Goal: Ask a question: Seek information or help from site administrators or community

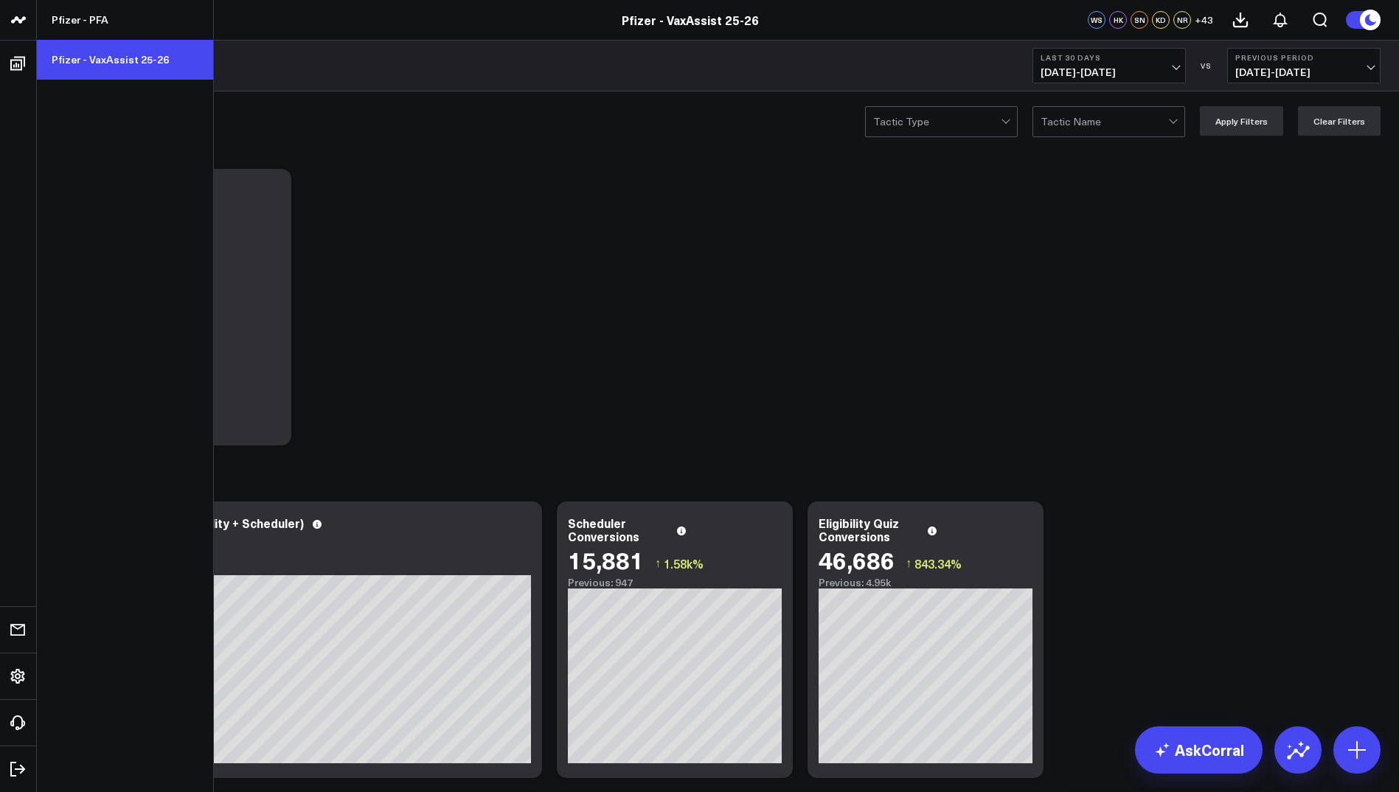
click at [93, 66] on link "Pfizer - VaxAssist 25-26" at bounding box center [125, 60] width 176 height 40
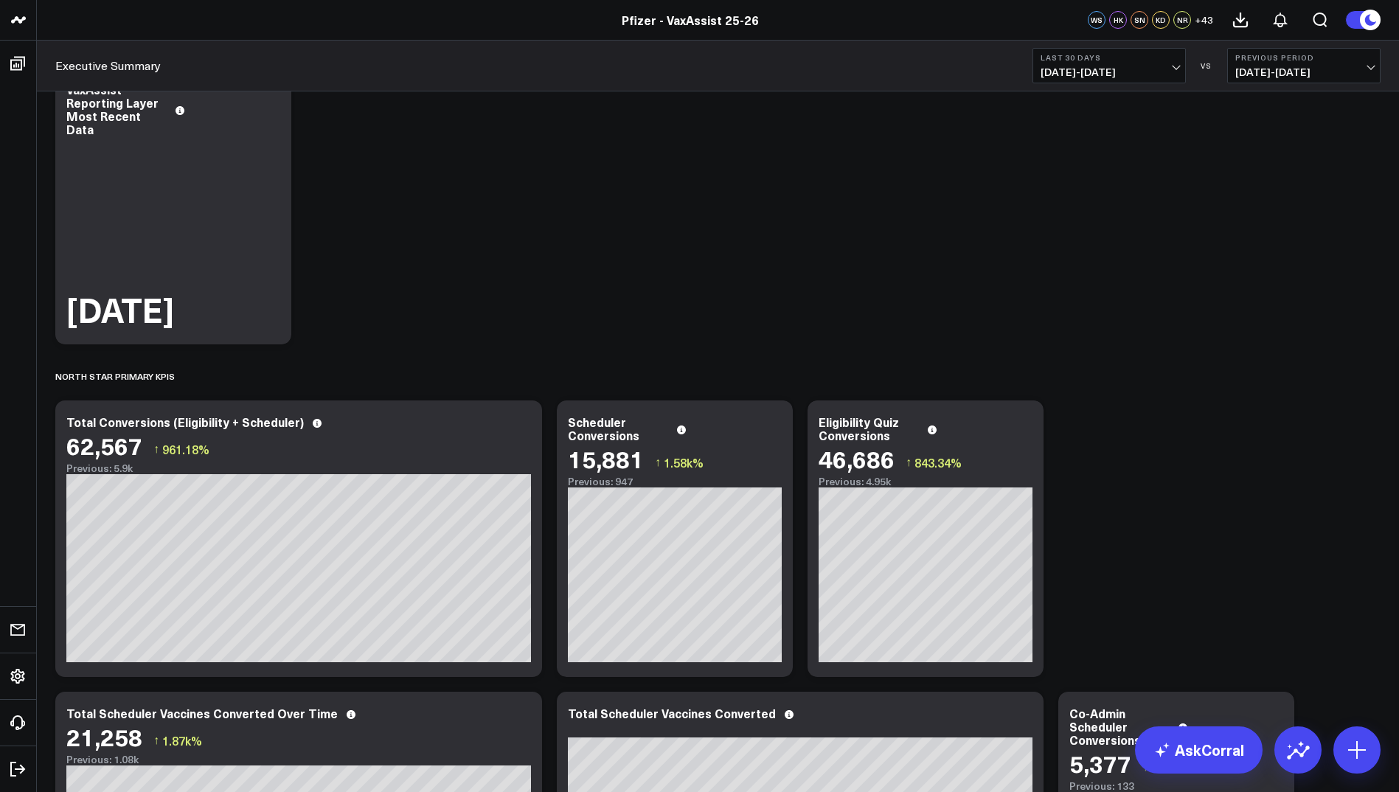
scroll to position [102, 0]
click at [1162, 66] on button "Last 30 Days 08/11/25 - 09/09/25" at bounding box center [1108, 65] width 153 height 35
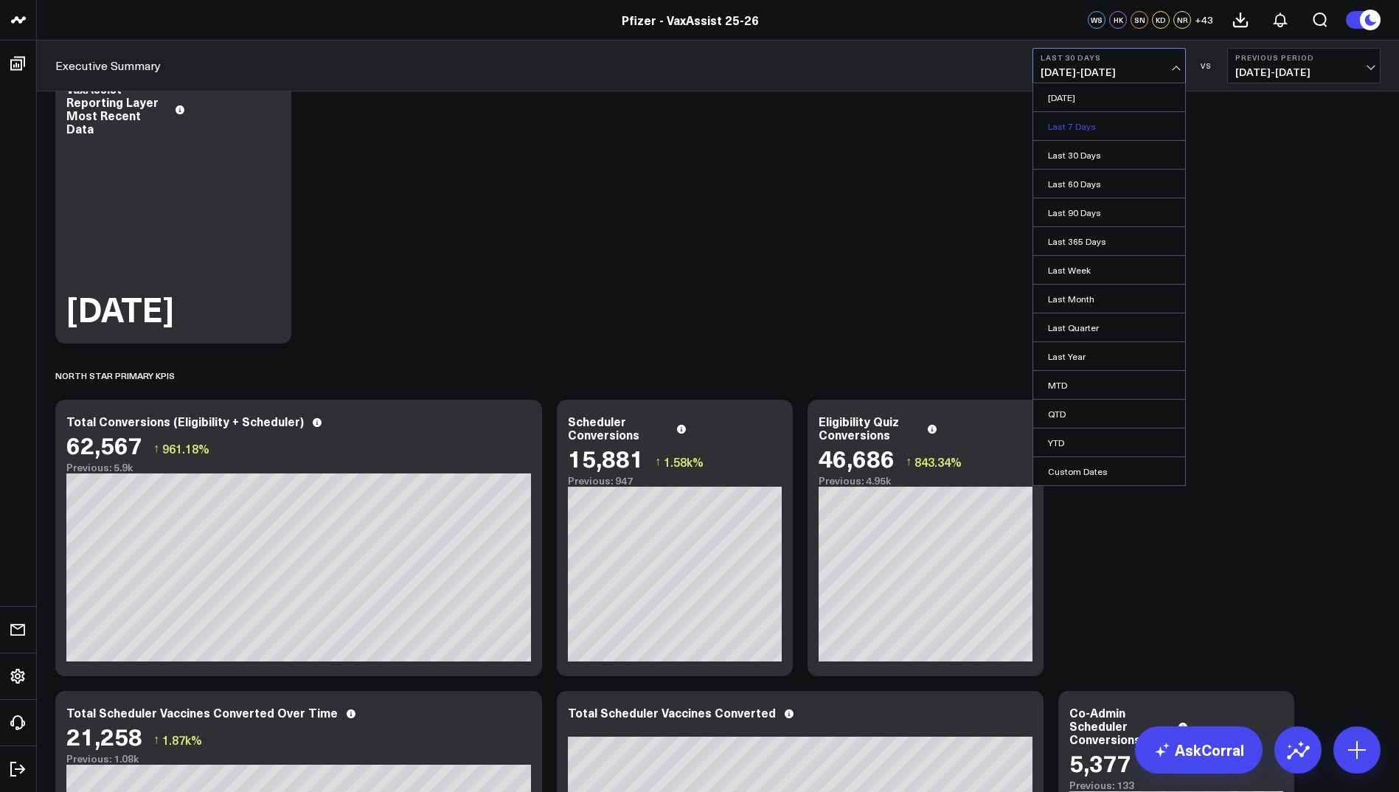
click at [1093, 120] on link "Last 7 Days" at bounding box center [1109, 126] width 152 height 28
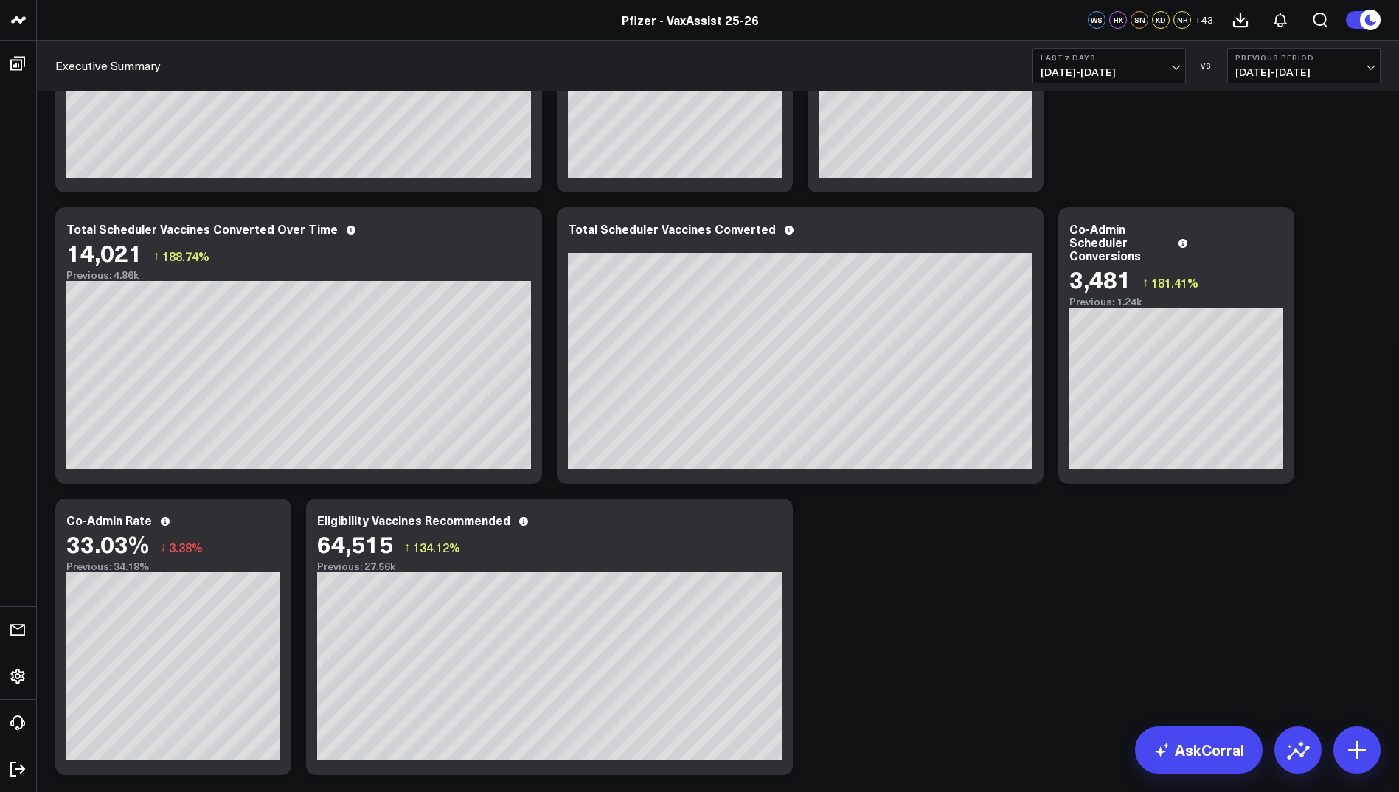
scroll to position [624, 0]
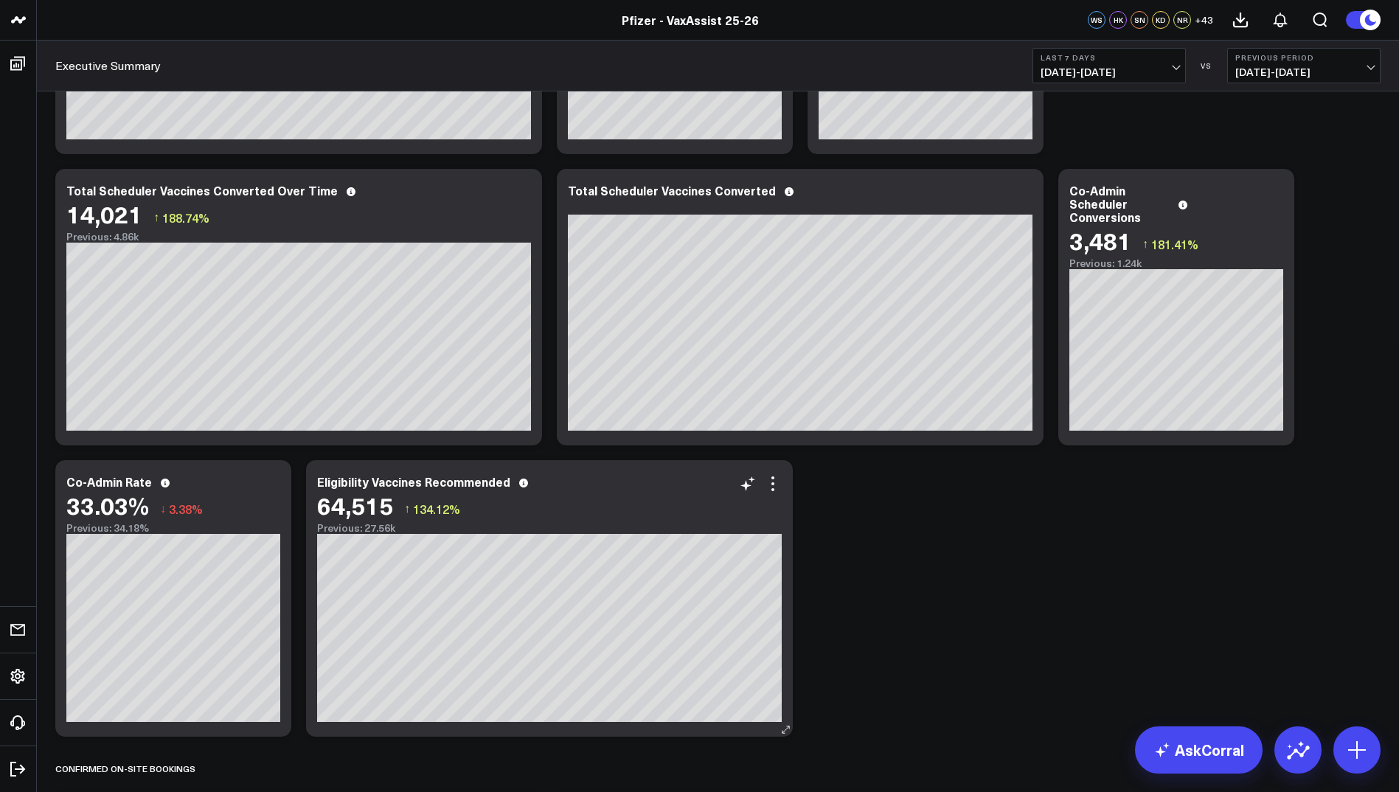
click at [422, 506] on span "134.12%" at bounding box center [436, 509] width 47 height 16
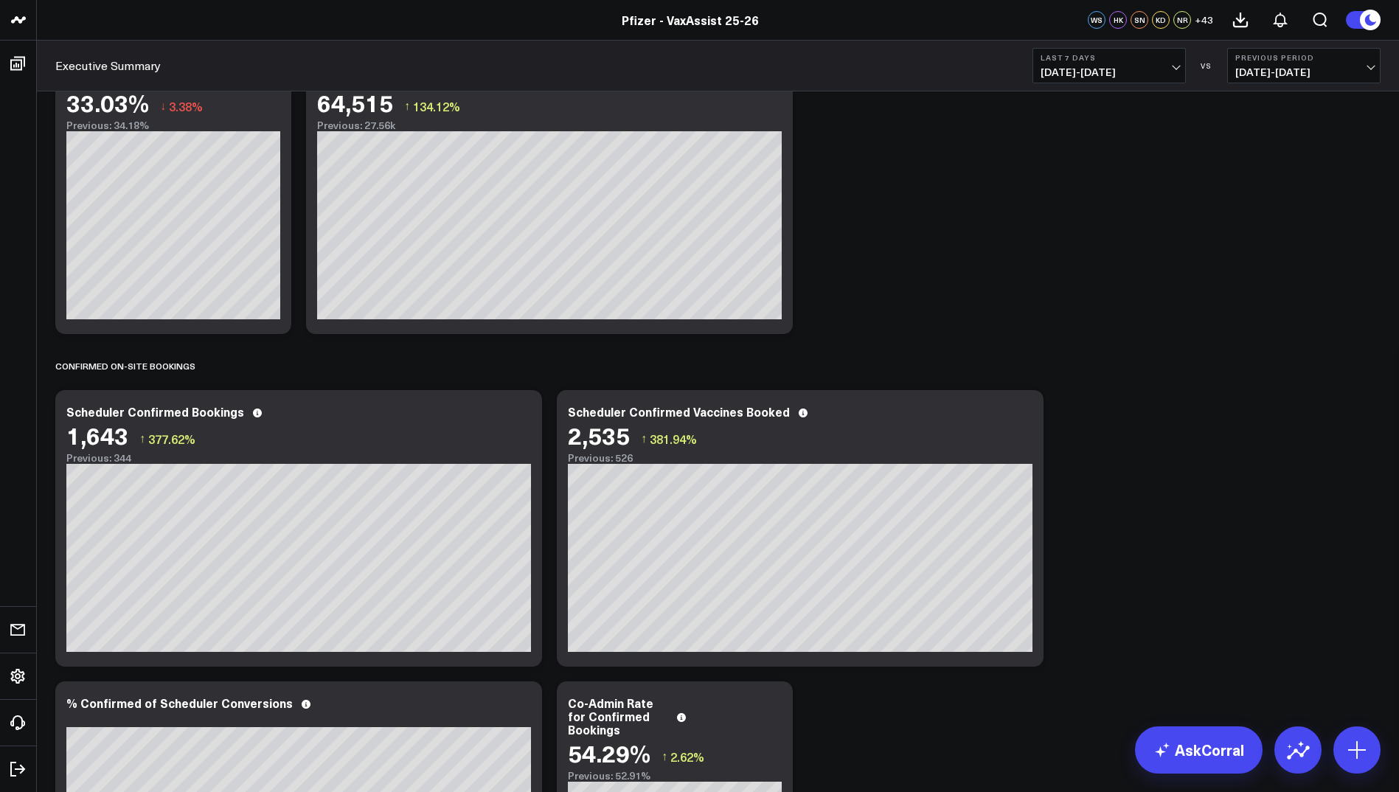
scroll to position [1048, 0]
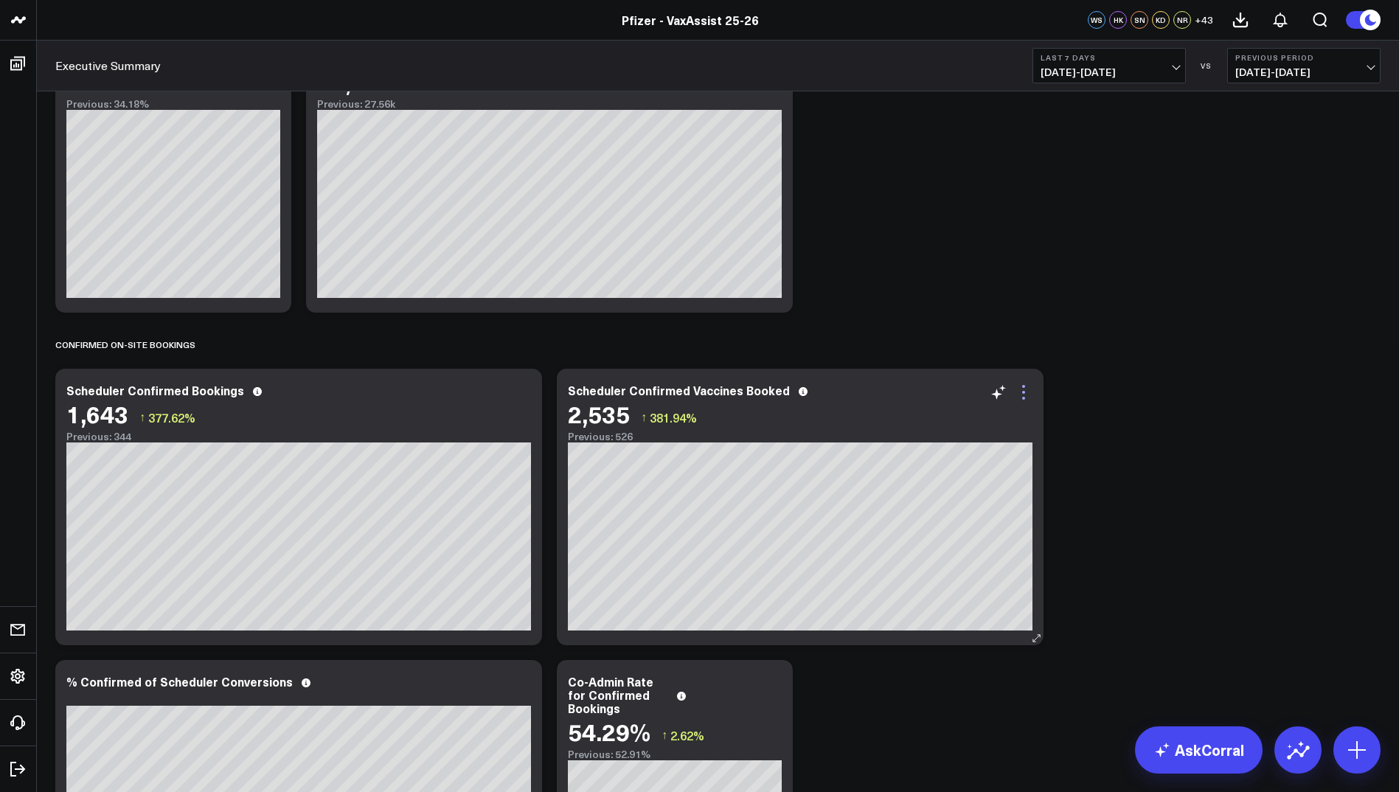
click at [1023, 393] on icon at bounding box center [1023, 392] width 3 height 3
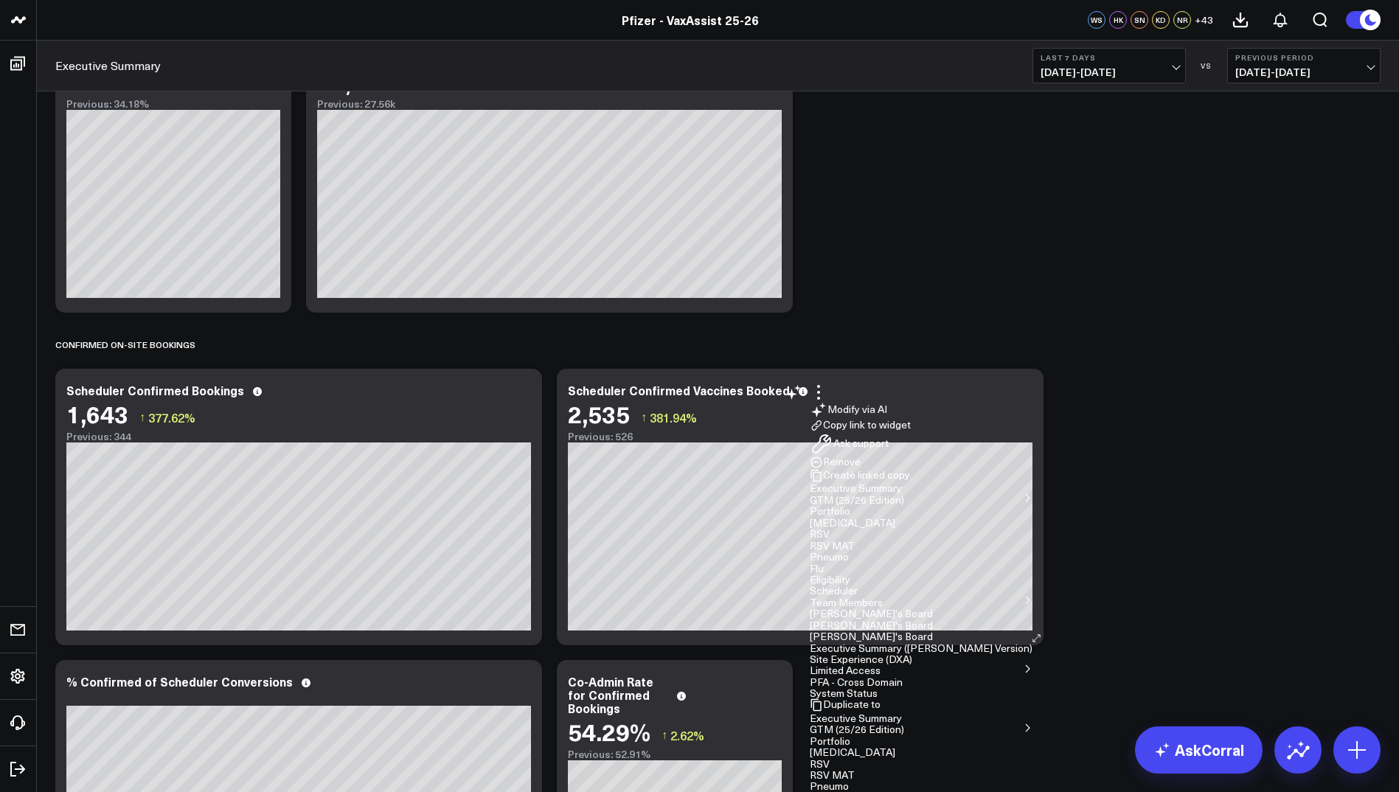
scroll to position [1180, 0]
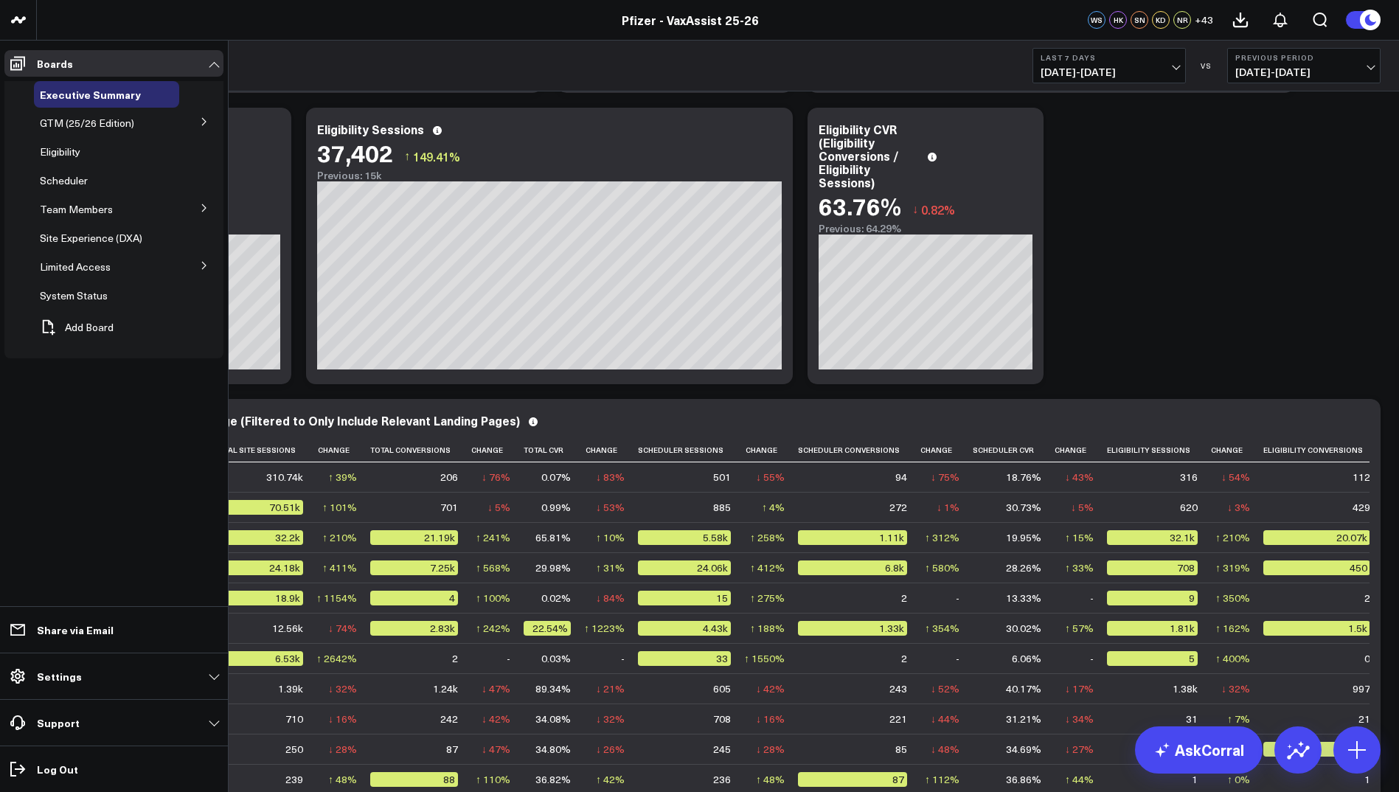
scroll to position [2219, 0]
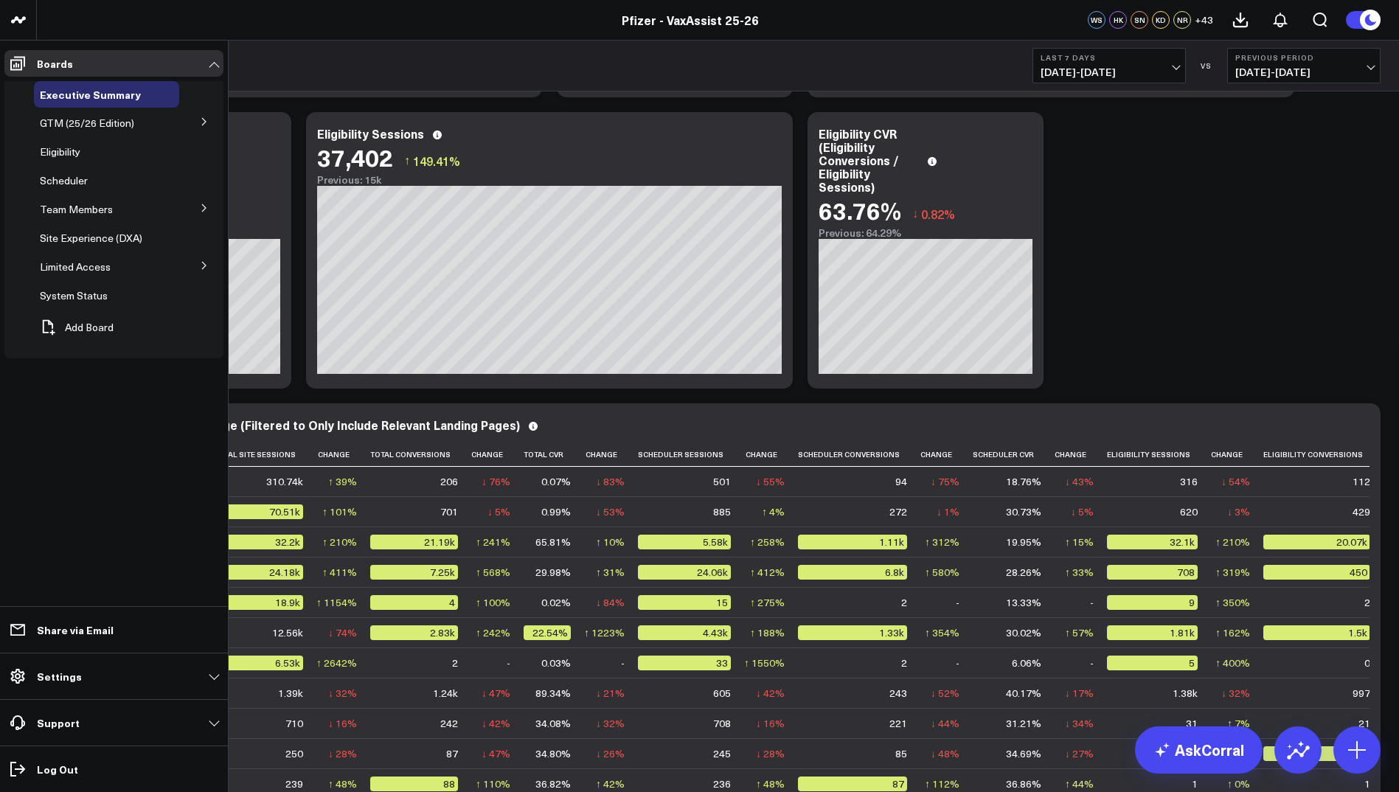
click at [202, 208] on icon at bounding box center [204, 207] width 9 height 9
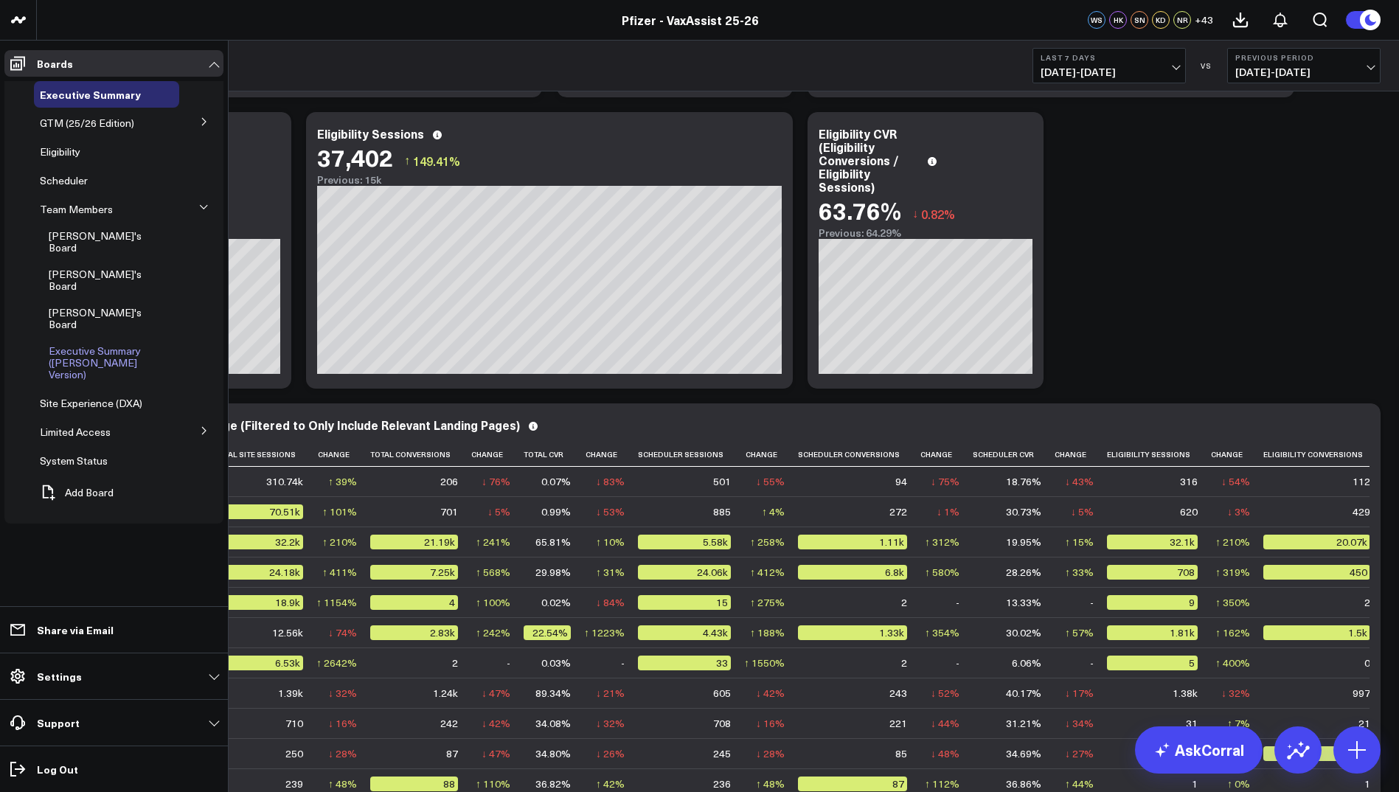
click at [97, 344] on span "Executive Summary ([PERSON_NAME] Version)" at bounding box center [95, 363] width 92 height 38
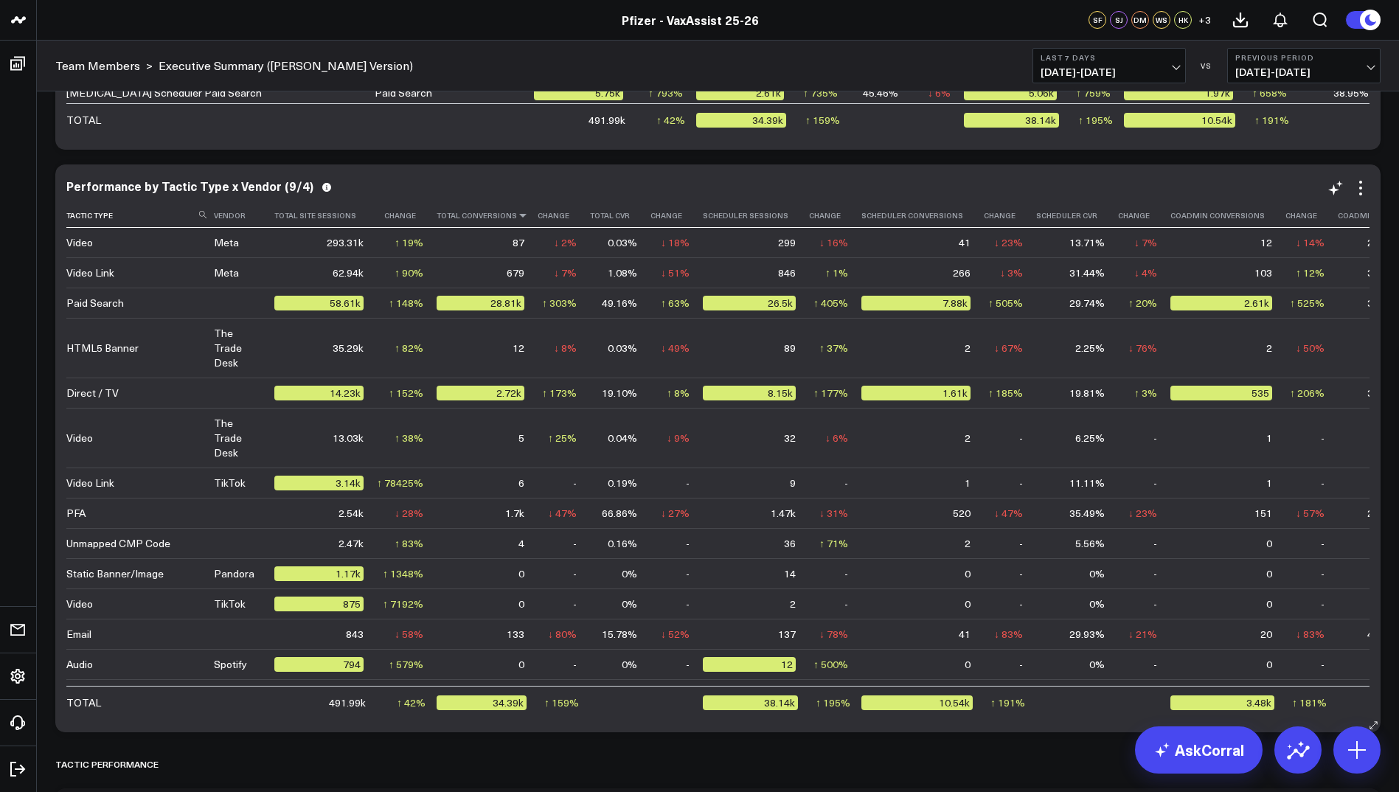
click at [518, 214] on icon at bounding box center [523, 215] width 12 height 9
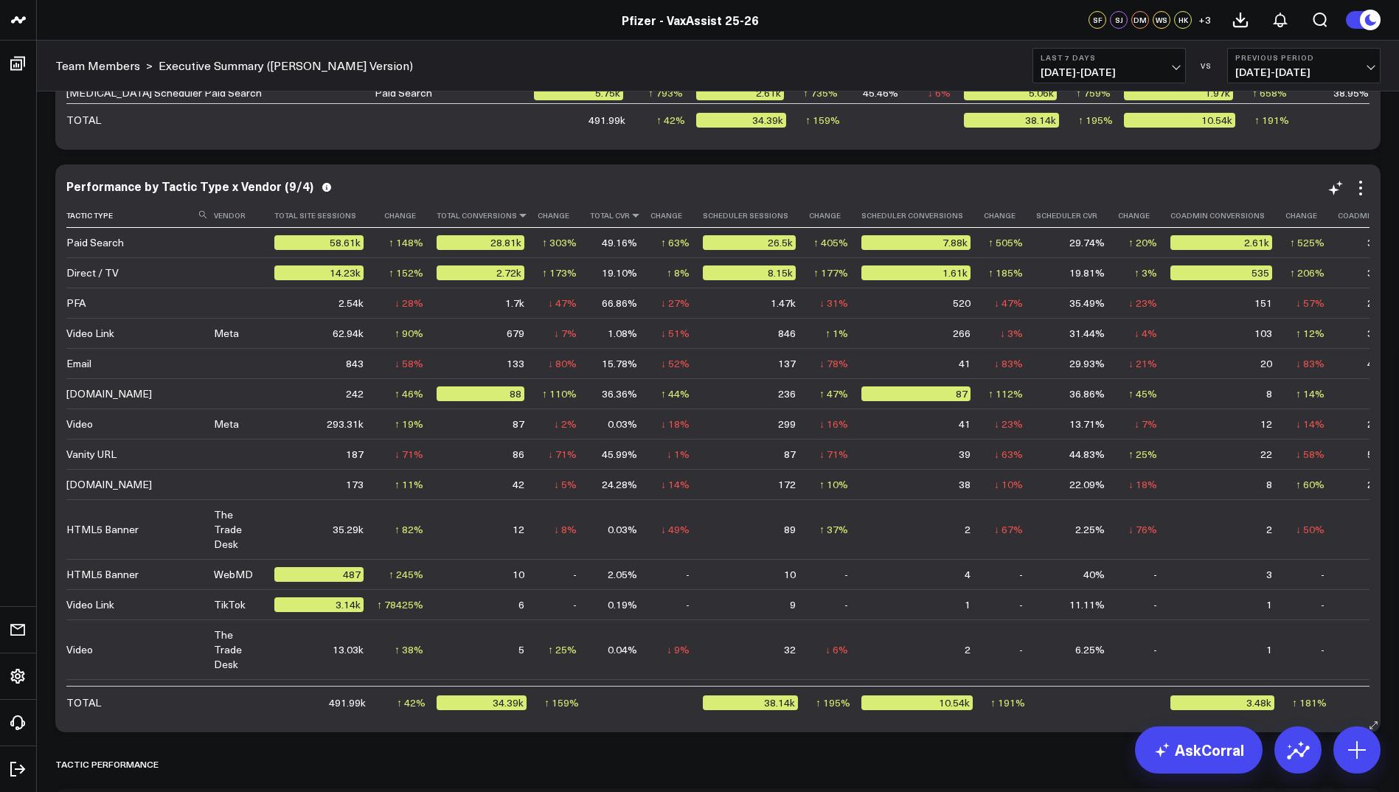
click at [630, 216] on icon at bounding box center [636, 215] width 12 height 9
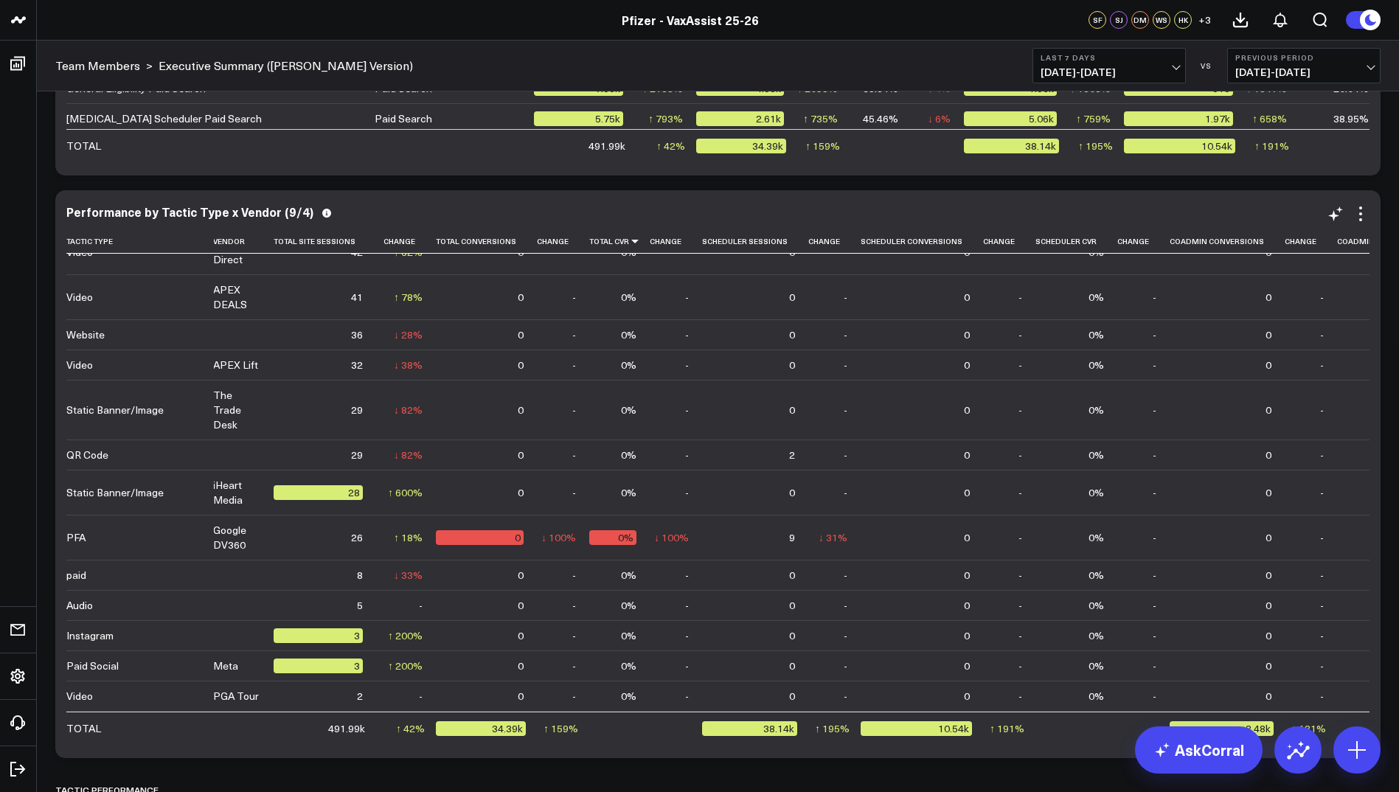
scroll to position [869, 1]
click at [324, 248] on th "Total Site Sessions" at bounding box center [325, 241] width 102 height 24
click at [358, 244] on icon at bounding box center [361, 241] width 12 height 9
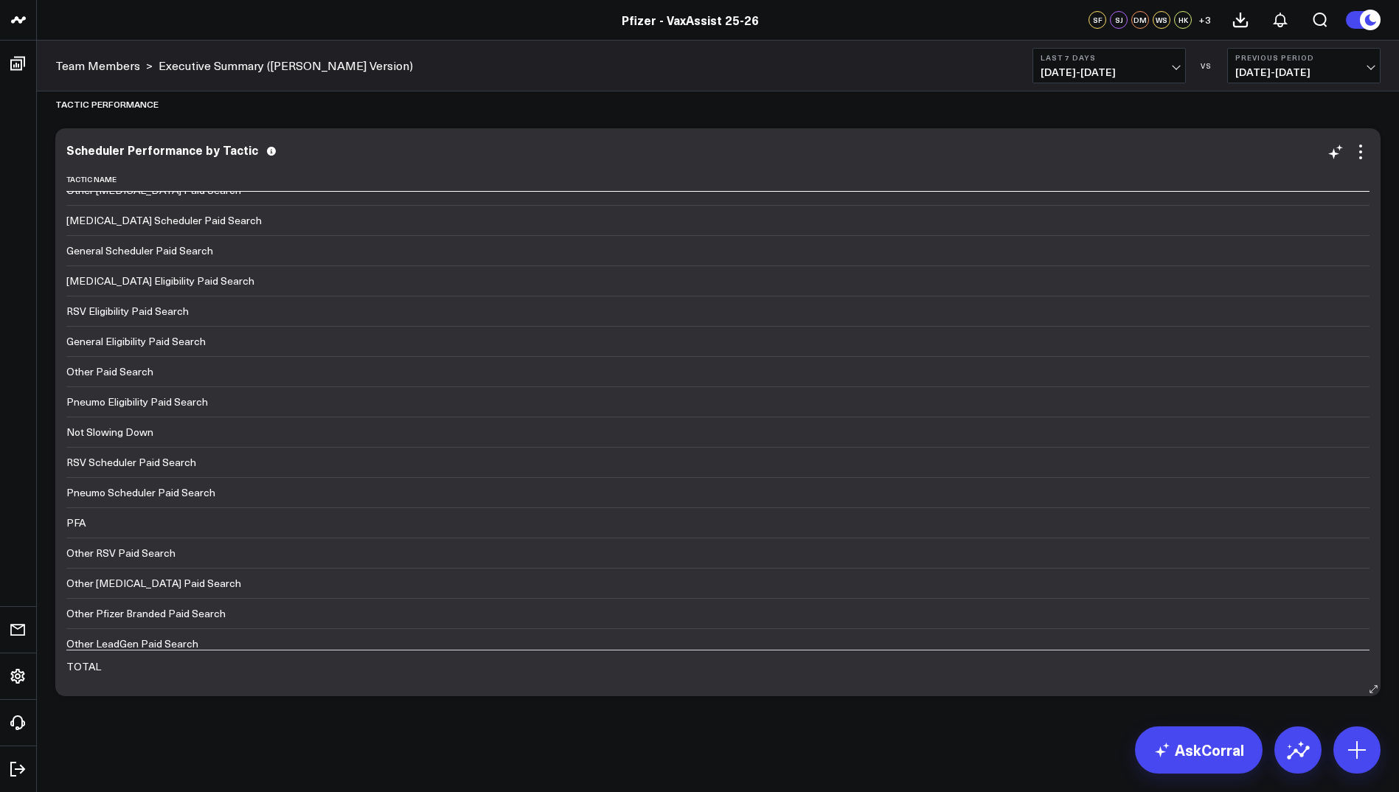
scroll to position [45, 262]
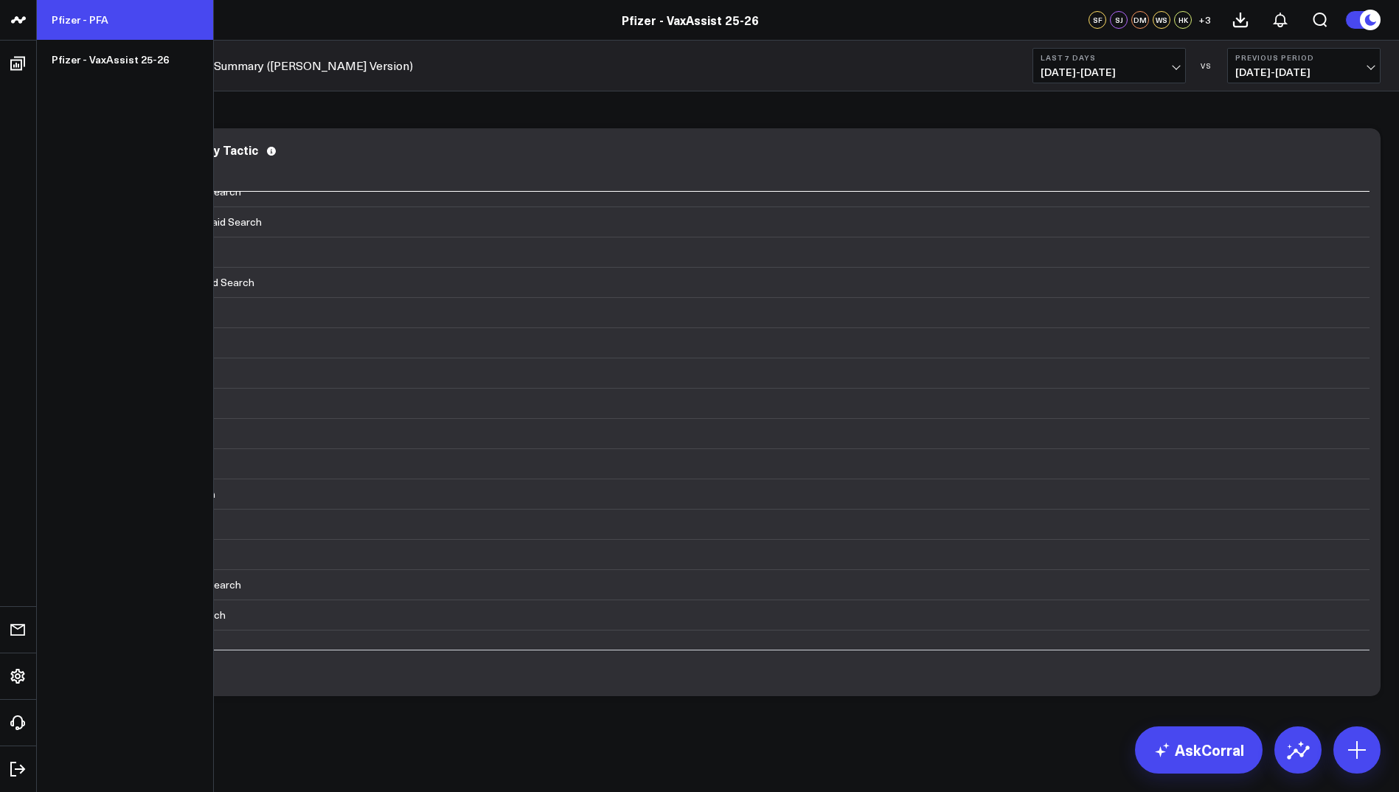
click at [86, 15] on link "Pfizer - PFA" at bounding box center [125, 20] width 176 height 40
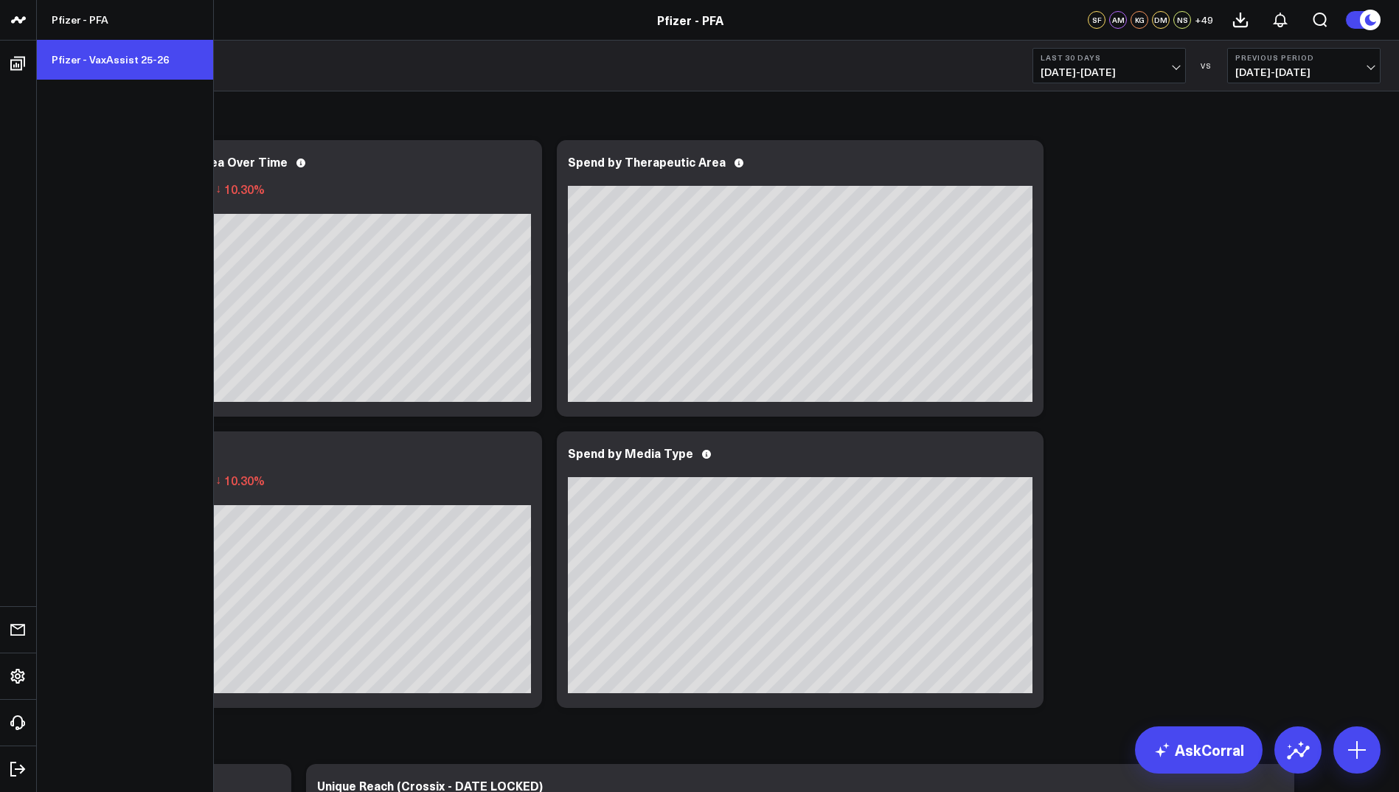
click at [105, 69] on link "Pfizer - VaxAssist 25-26" at bounding box center [125, 60] width 176 height 40
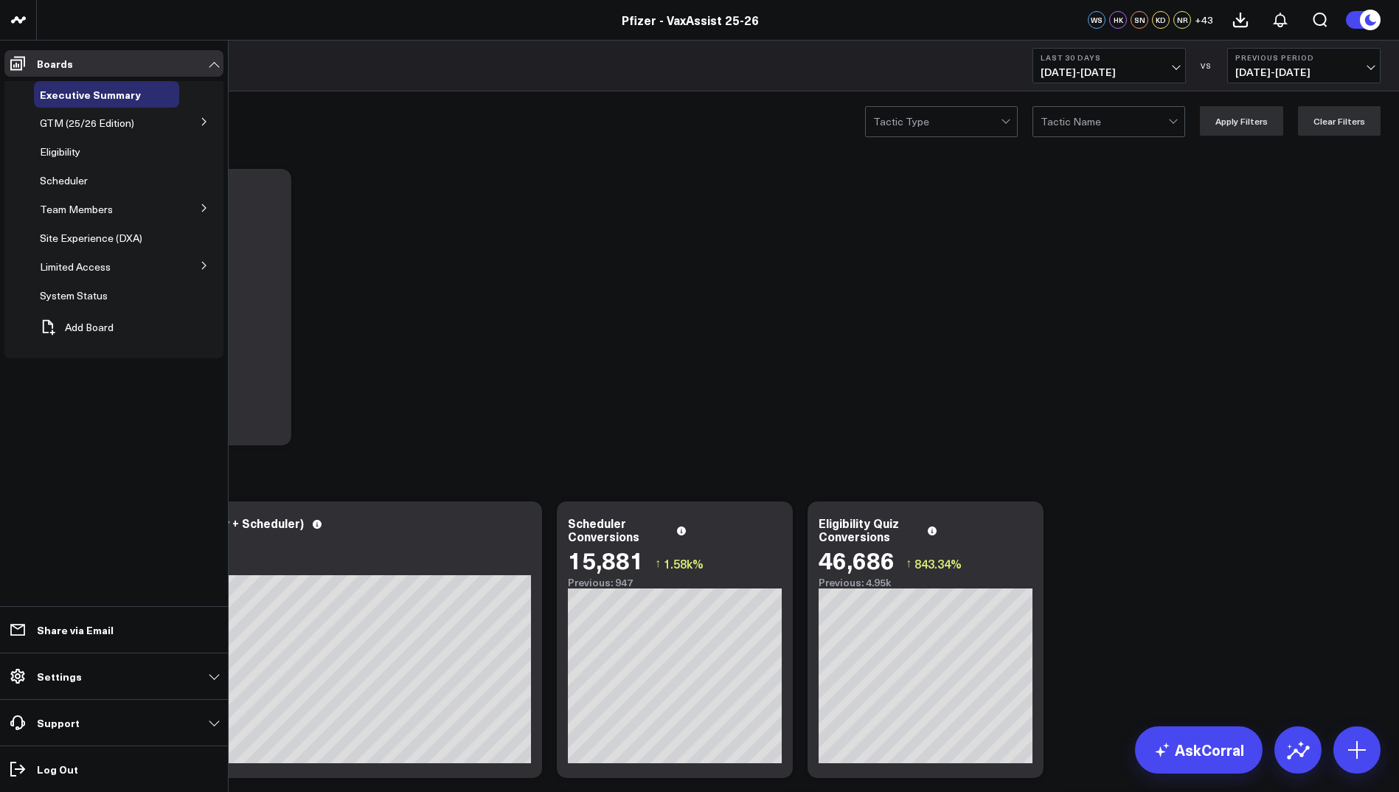
click at [208, 267] on icon at bounding box center [204, 265] width 9 height 9
click at [89, 296] on span "PFA - Cross Domain" at bounding box center [95, 293] width 93 height 14
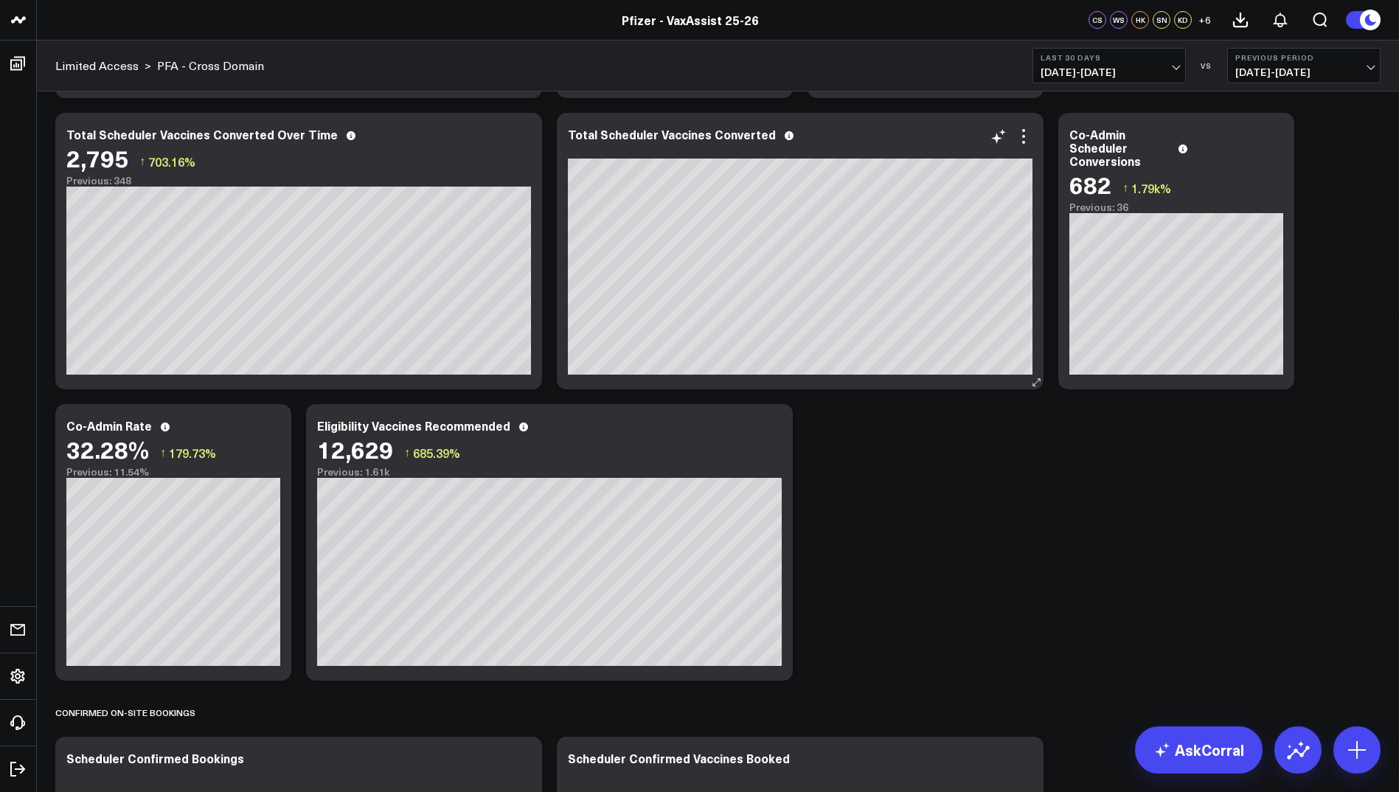
scroll to position [622, 0]
click at [770, 431] on icon at bounding box center [773, 427] width 18 height 18
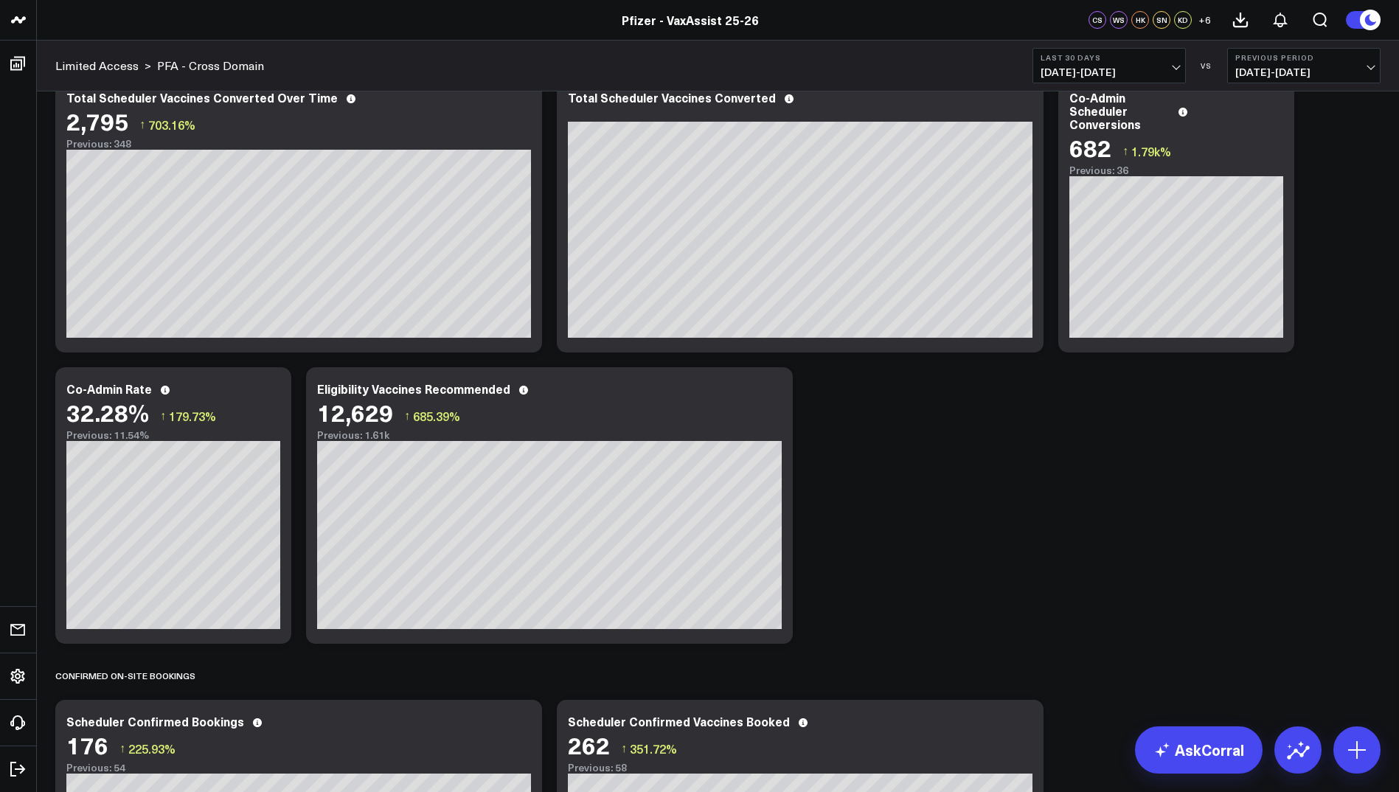
scroll to position [616, 0]
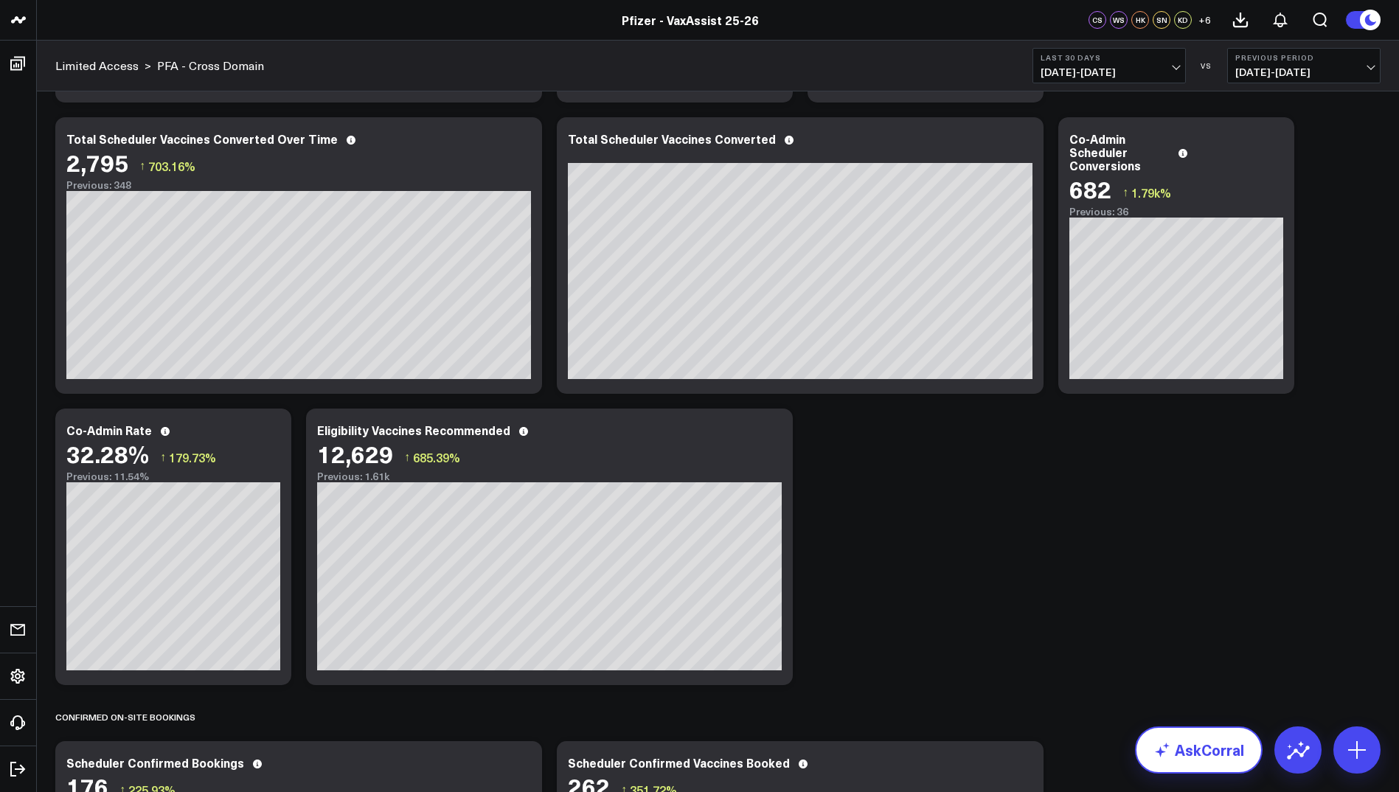
click at [1225, 744] on link "AskCorral" at bounding box center [1199, 749] width 128 height 47
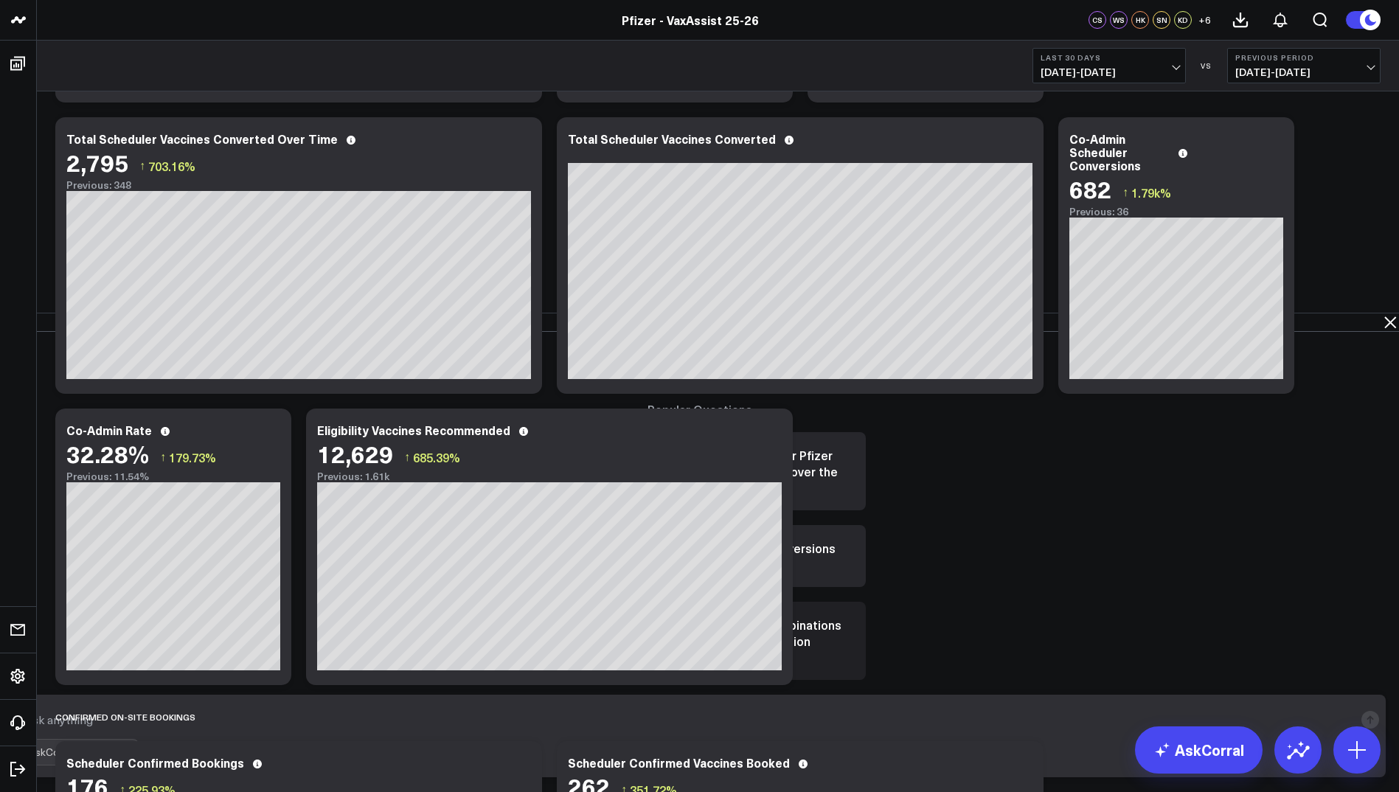
click at [866, 602] on button "What are the most common vaccine combinations for [MEDICAL_DATA] co-administrat…" at bounding box center [700, 641] width 332 height 78
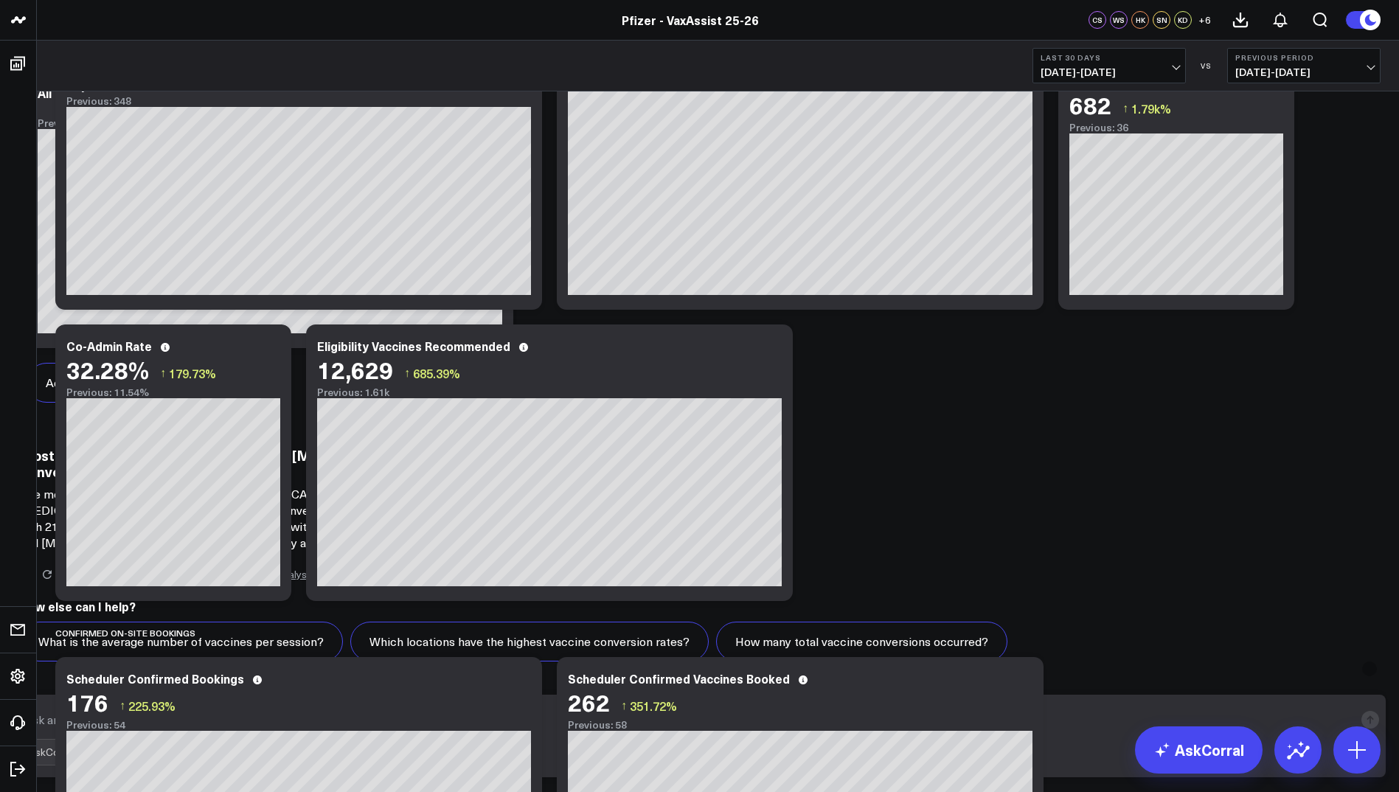
scroll to position [1267, 0]
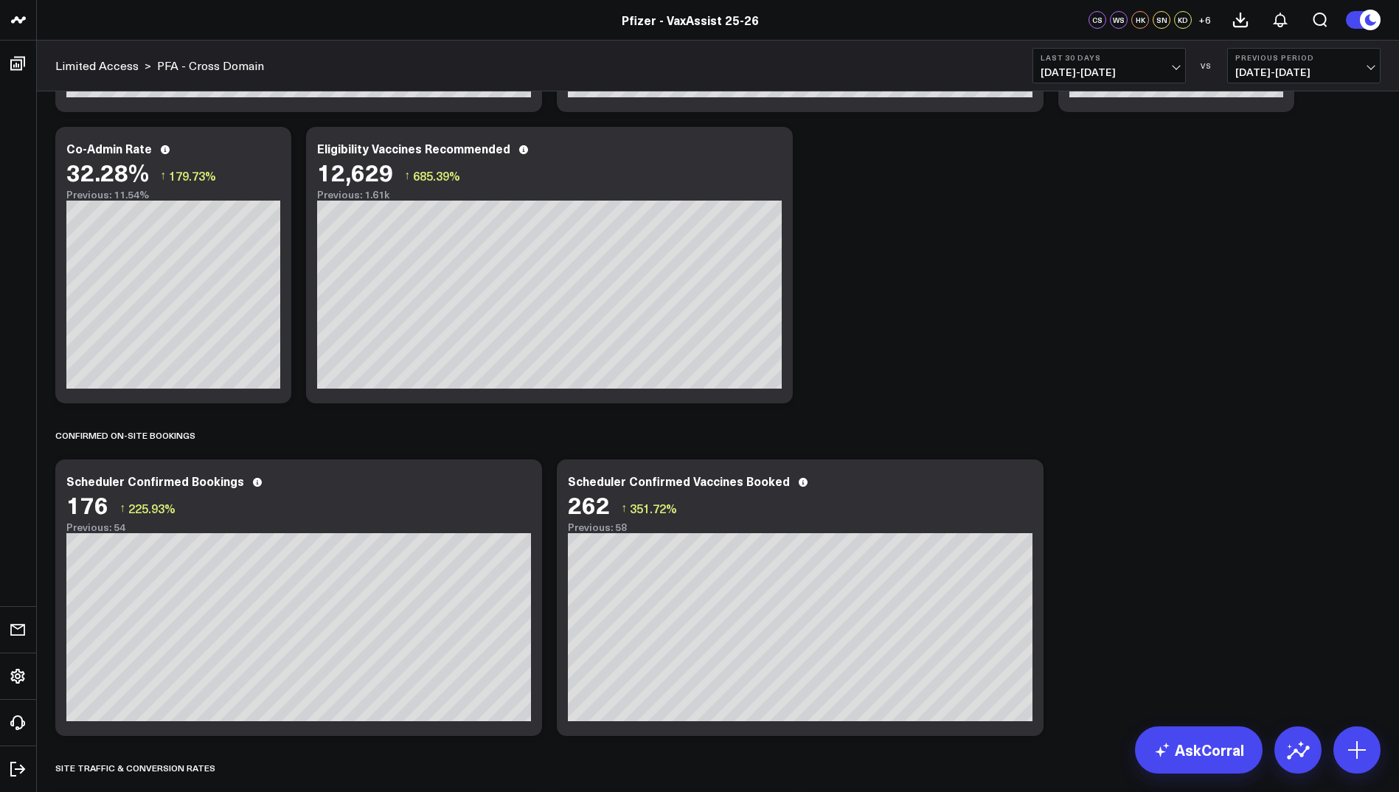
scroll to position [903, 0]
